Goal: Information Seeking & Learning: Compare options

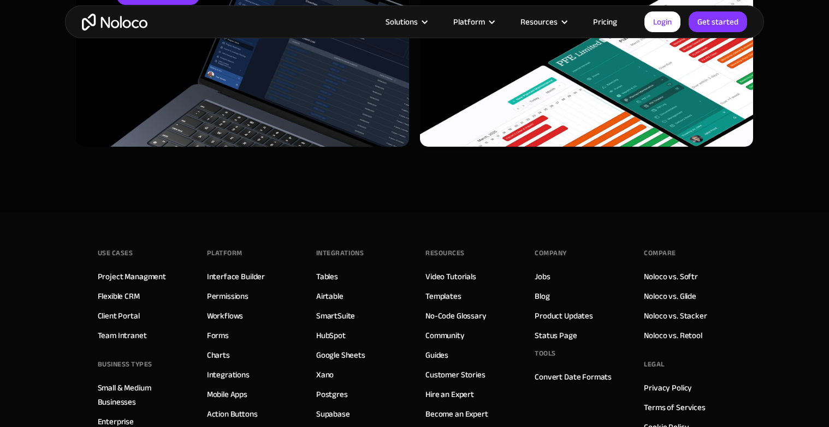
scroll to position [2583, 0]
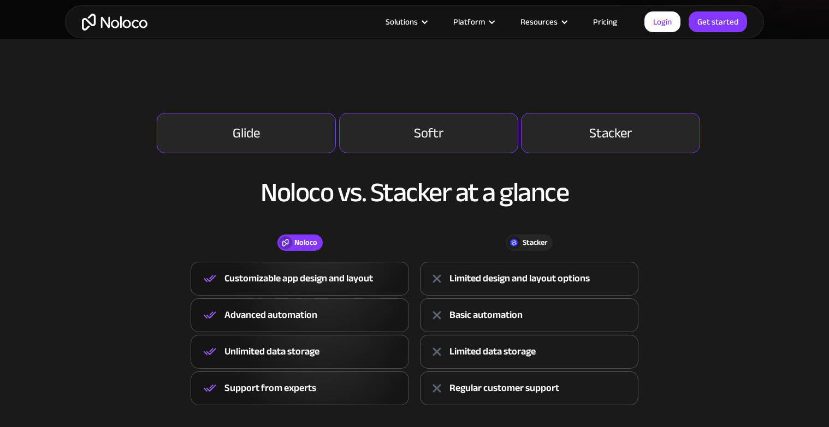
scroll to position [336, 0]
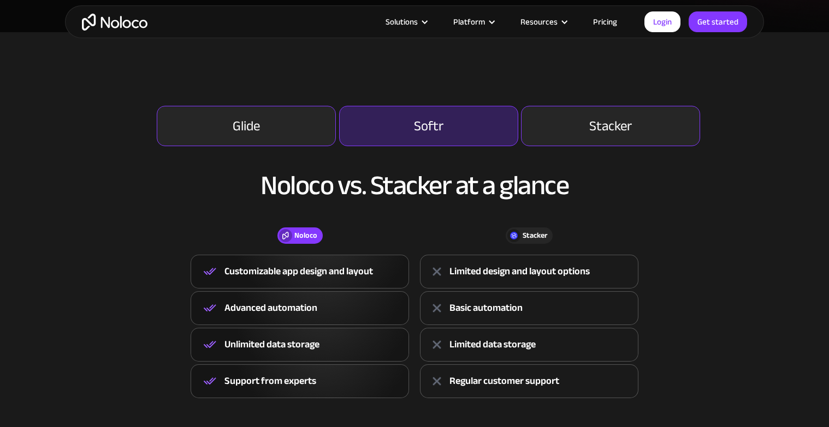
click at [450, 121] on link "Softr" at bounding box center [428, 126] width 179 height 40
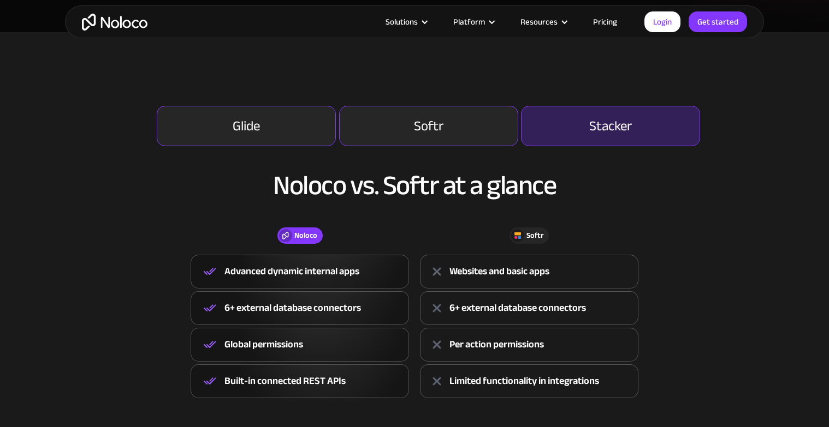
click at [607, 121] on div "Stacker" at bounding box center [610, 126] width 43 height 13
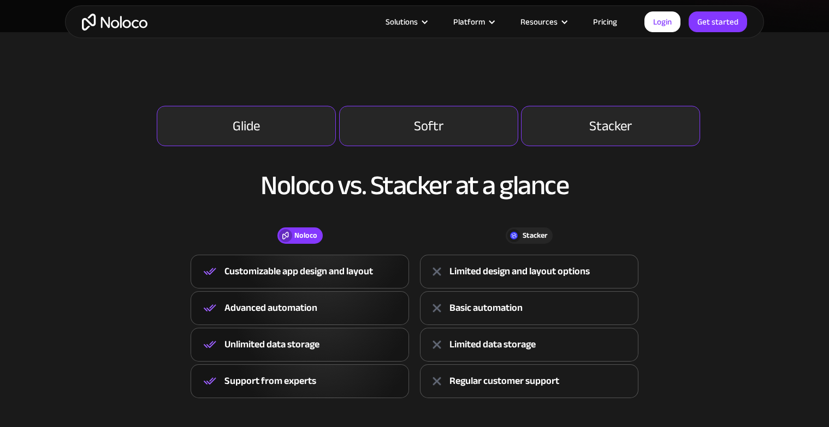
click at [336, 126] on div "Glide Softr Stacker Noloco vs. Glide at a glance Noloco Glide Noloco Over 200,0…" at bounding box center [414, 252] width 677 height 293
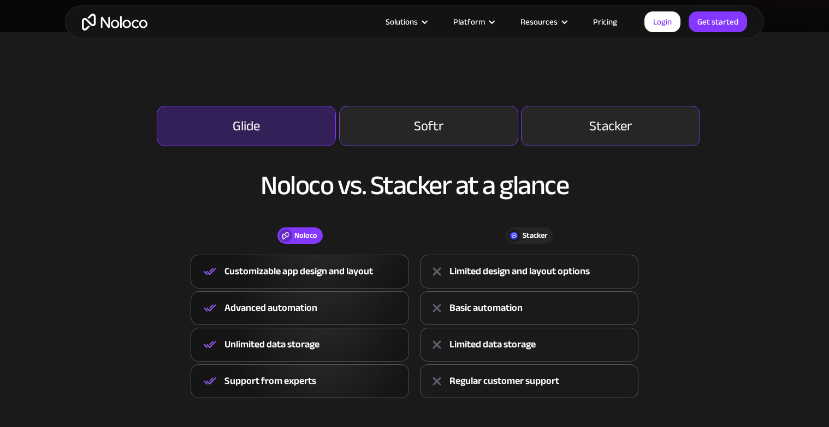
click at [305, 128] on link "Glide" at bounding box center [246, 126] width 179 height 40
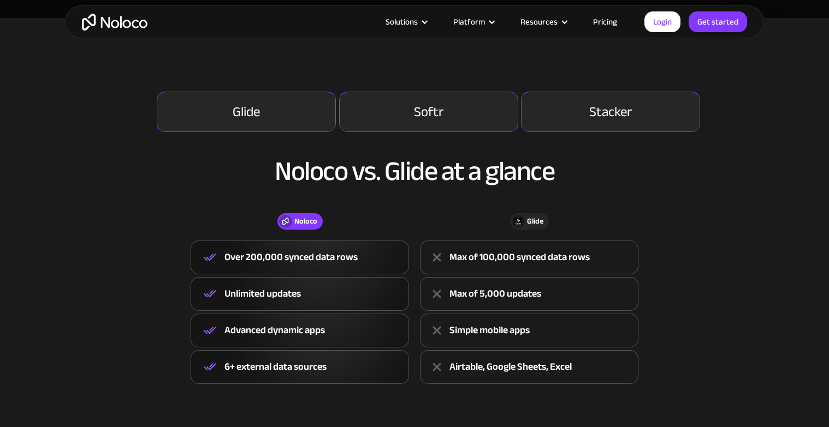
scroll to position [346, 0]
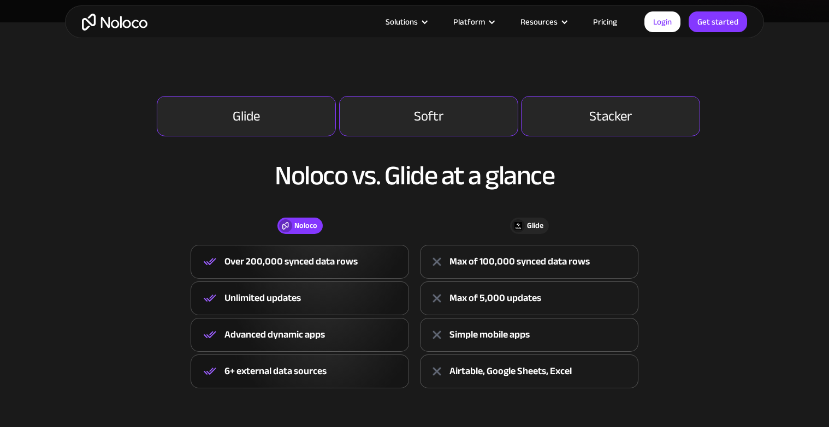
click at [117, 15] on img "home" at bounding box center [115, 22] width 66 height 17
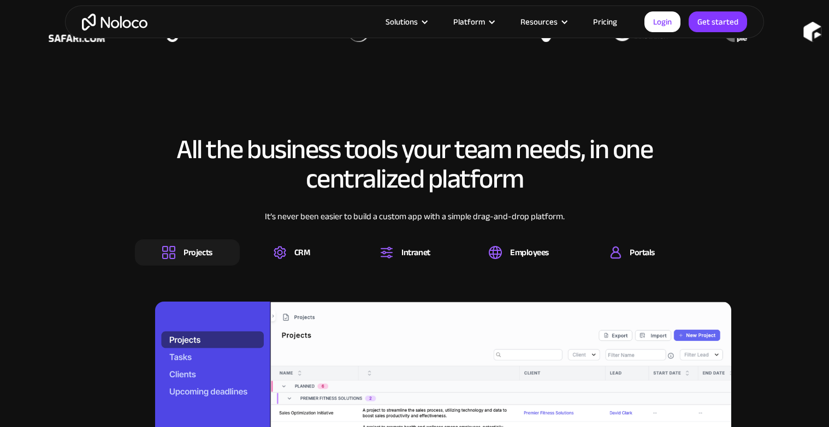
scroll to position [963, 0]
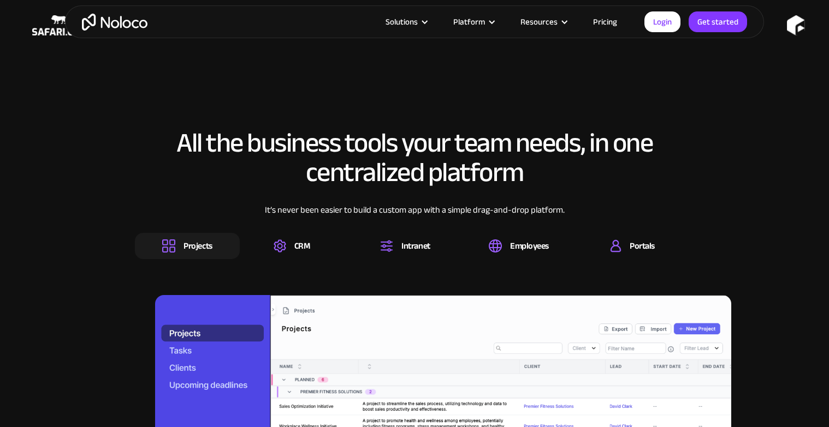
click at [307, 222] on div "It’s never been easier to build a custom app with a simple drag-and-drop platfo…" at bounding box center [414, 218] width 559 height 29
click at [306, 246] on div "CRM" at bounding box center [302, 246] width 16 height 12
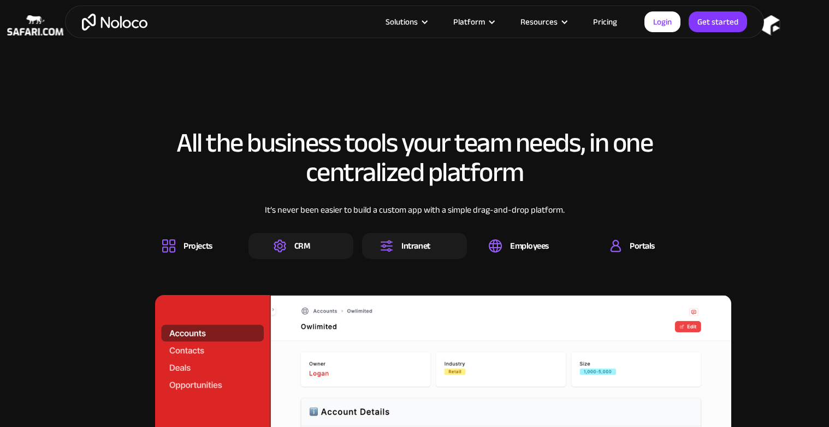
click at [406, 245] on div "Intranet" at bounding box center [415, 246] width 28 height 12
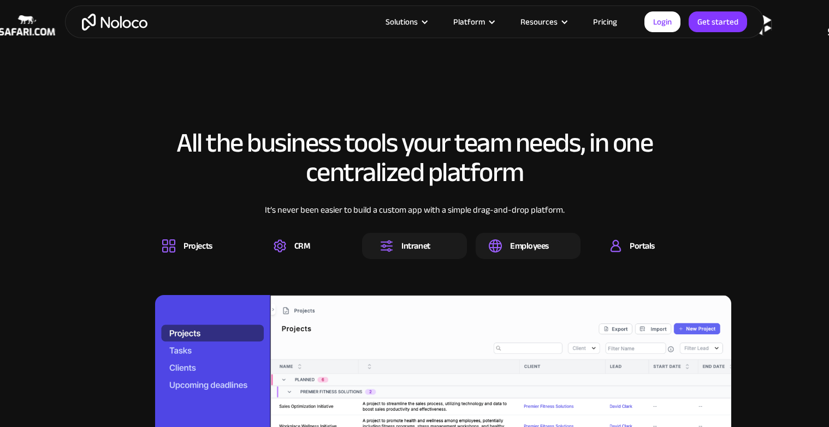
click at [531, 248] on div "Employees" at bounding box center [529, 246] width 39 height 12
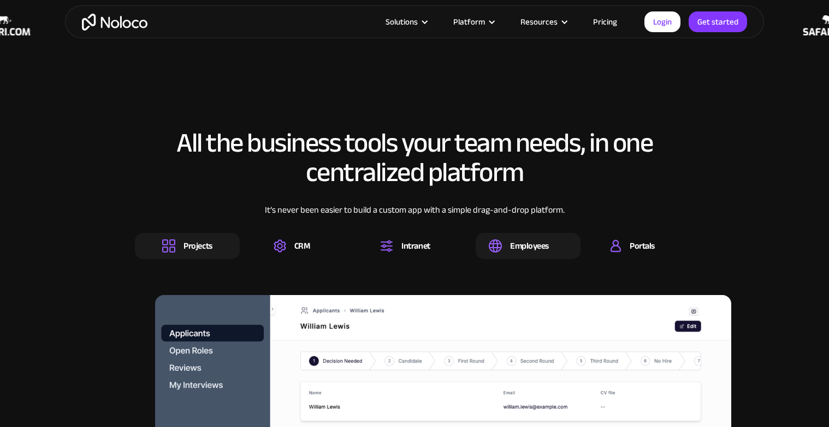
click at [228, 243] on div "Projects" at bounding box center [187, 246] width 105 height 26
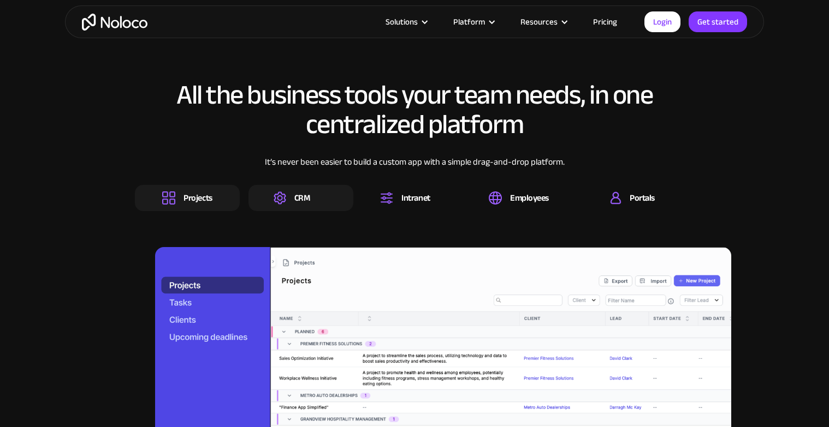
scroll to position [1009, 0]
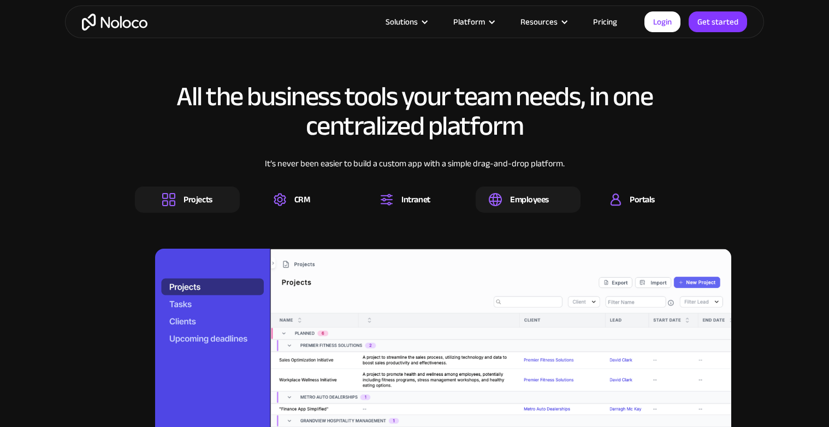
click at [522, 199] on div "Employees" at bounding box center [529, 200] width 39 height 12
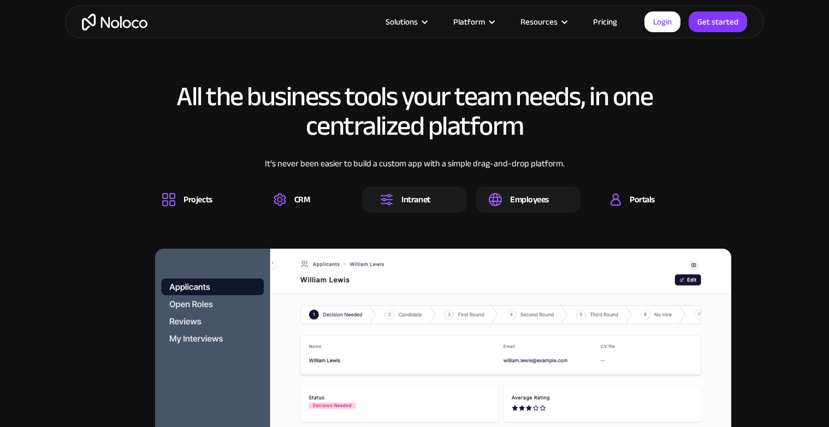
click at [400, 201] on div "Intranet" at bounding box center [405, 199] width 50 height 13
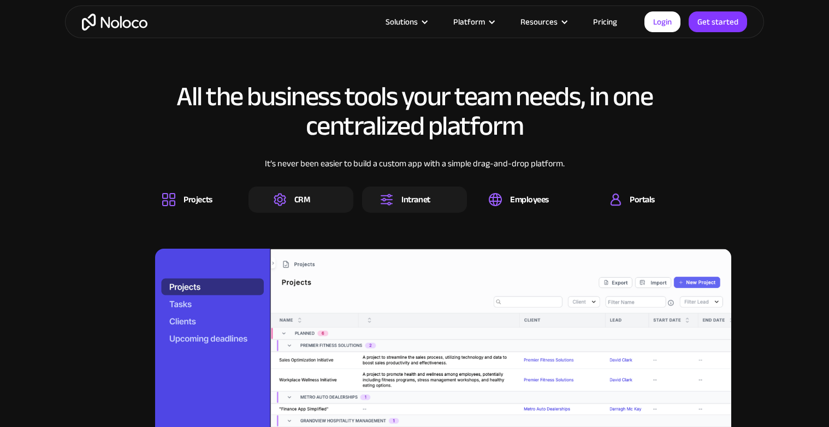
click at [304, 198] on div "CRM" at bounding box center [302, 200] width 16 height 12
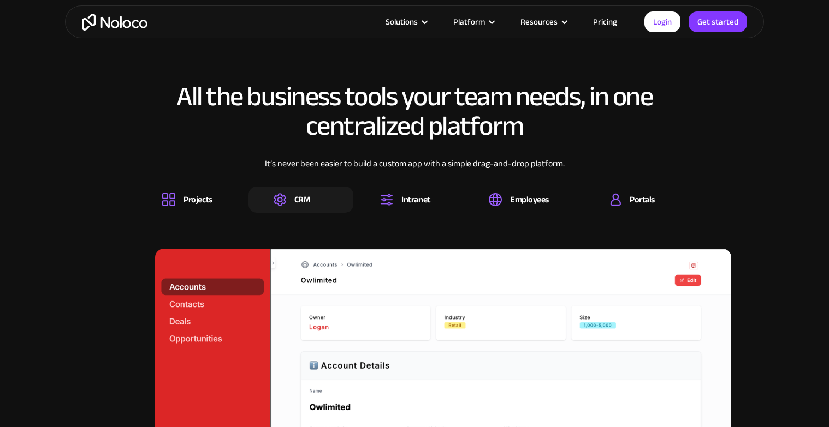
click at [188, 186] on div "It’s never been easier to build a custom app with a simple drag-and-drop platfo…" at bounding box center [414, 171] width 559 height 29
click at [189, 199] on div "Projects" at bounding box center [197, 200] width 28 height 12
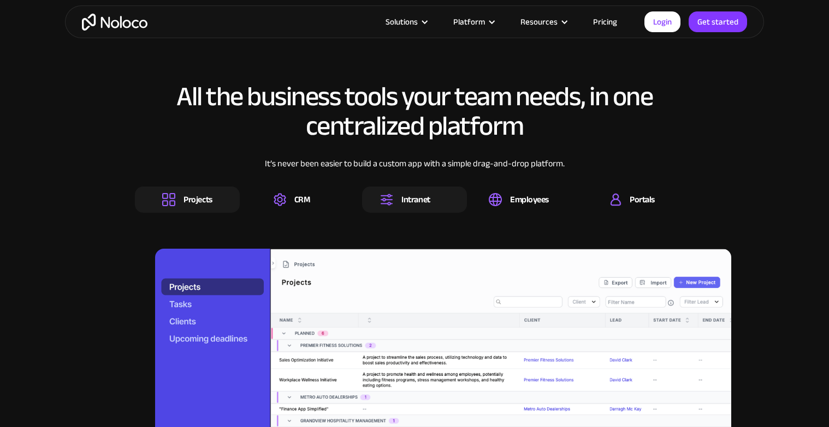
click at [413, 203] on div "Intranet" at bounding box center [415, 200] width 28 height 12
